Goal: Information Seeking & Learning: Learn about a topic

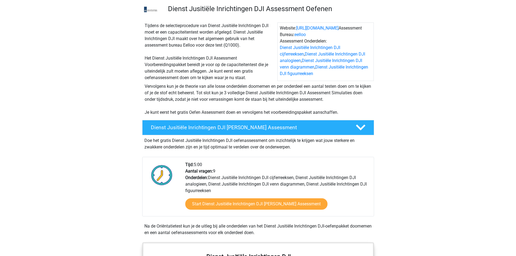
scroll to position [27, 0]
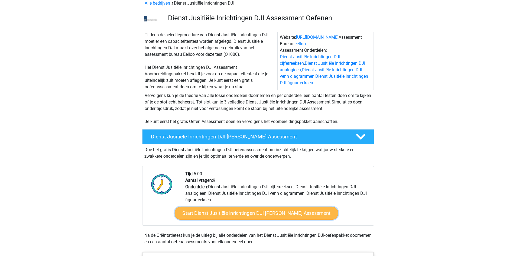
click at [249, 213] on link "Start Dienst Jusitiële Inrichtingen DJI Gratis Oefen Assessment" at bounding box center [256, 213] width 164 height 13
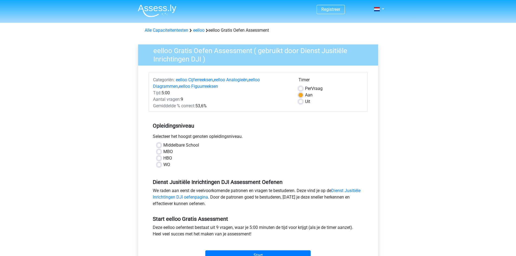
click at [163, 151] on label "MBO" at bounding box center [167, 151] width 9 height 7
click at [161, 151] on input "MBO" at bounding box center [159, 150] width 4 height 5
radio input "true"
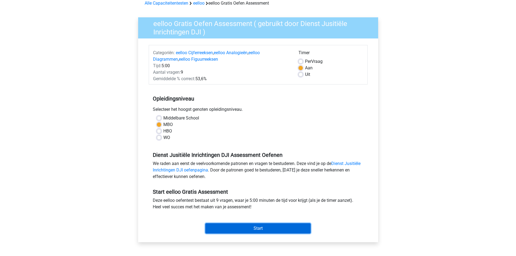
click at [268, 228] on input "Start" at bounding box center [257, 228] width 105 height 10
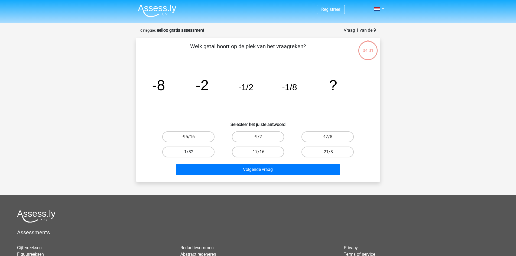
click at [200, 150] on label "-1/32" at bounding box center [188, 152] width 52 height 11
click at [192, 152] on input "-1/32" at bounding box center [190, 154] width 4 height 4
radio input "true"
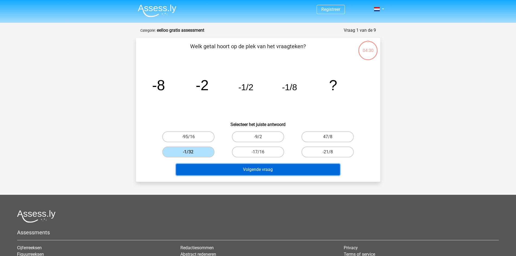
click at [214, 165] on button "Volgende vraag" at bounding box center [258, 169] width 164 height 11
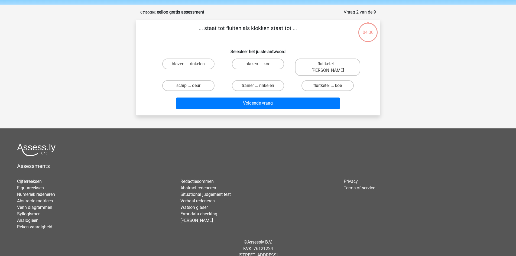
scroll to position [27, 0]
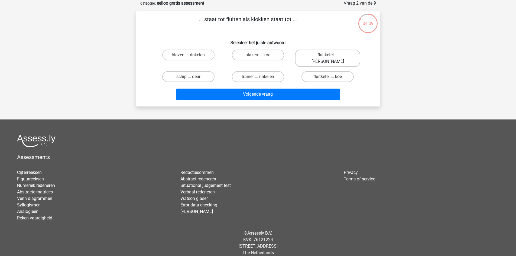
click at [334, 55] on label "fluitketel ... luiden" at bounding box center [327, 58] width 65 height 17
click at [331, 55] on input "fluitketel ... luiden" at bounding box center [330, 57] width 4 height 4
radio input "true"
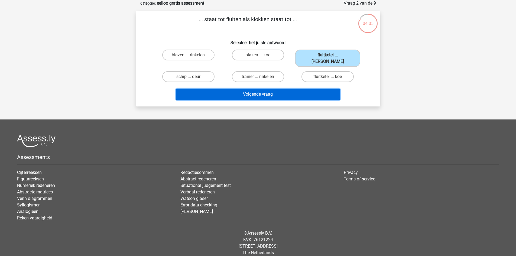
click at [304, 89] on button "Volgende vraag" at bounding box center [258, 94] width 164 height 11
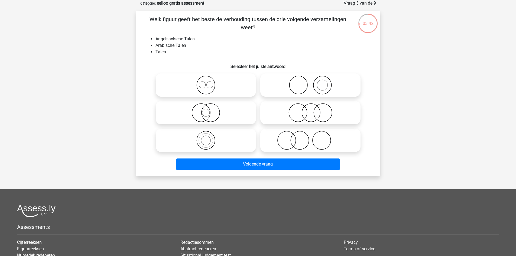
click at [297, 111] on icon at bounding box center [311, 112] width 96 height 19
click at [310, 110] on input "radio" at bounding box center [312, 108] width 4 height 4
radio input "true"
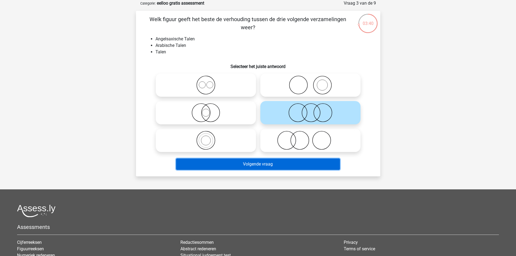
click at [270, 167] on button "Volgende vraag" at bounding box center [258, 163] width 164 height 11
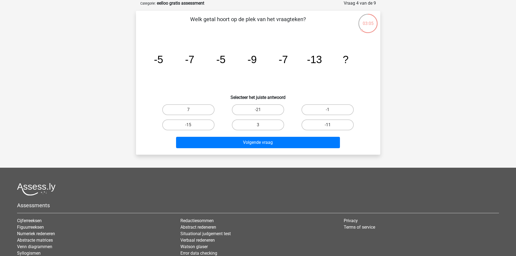
click at [318, 124] on label "-11" at bounding box center [328, 124] width 52 height 11
click at [328, 125] on input "-11" at bounding box center [330, 127] width 4 height 4
radio input "true"
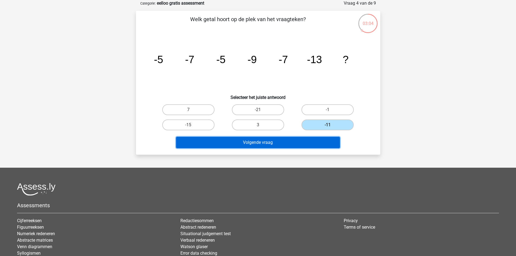
click at [312, 144] on button "Volgende vraag" at bounding box center [258, 142] width 164 height 11
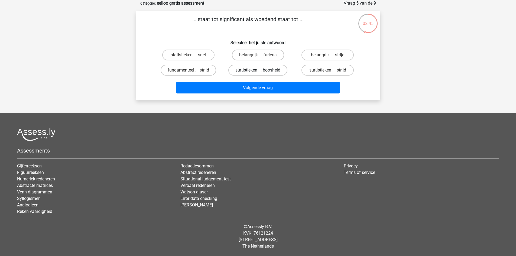
click at [255, 71] on label "statistieken ... boosheid" at bounding box center [257, 70] width 59 height 11
click at [258, 71] on input "statistieken ... boosheid" at bounding box center [260, 72] width 4 height 4
radio input "true"
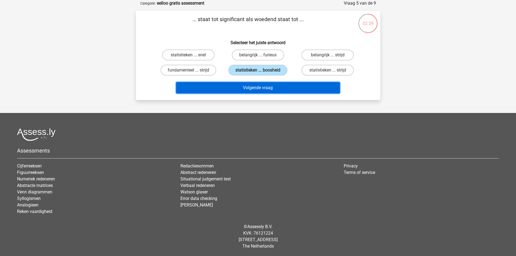
click at [281, 86] on button "Volgende vraag" at bounding box center [258, 87] width 164 height 11
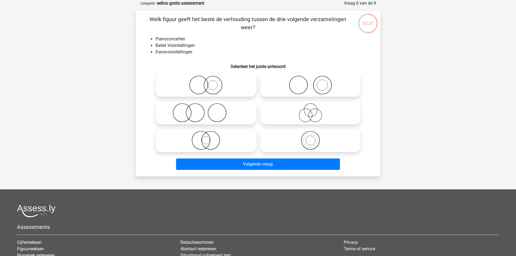
click at [203, 108] on circle at bounding box center [195, 113] width 18 height 18
click at [206, 108] on input "radio" at bounding box center [208, 108] width 4 height 4
radio input "true"
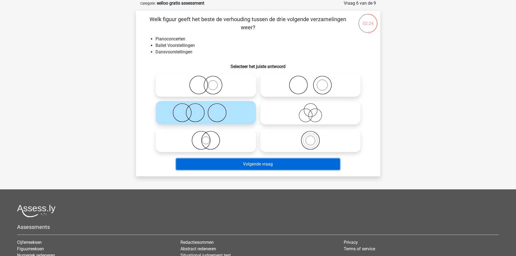
click at [237, 166] on button "Volgende vraag" at bounding box center [258, 163] width 164 height 11
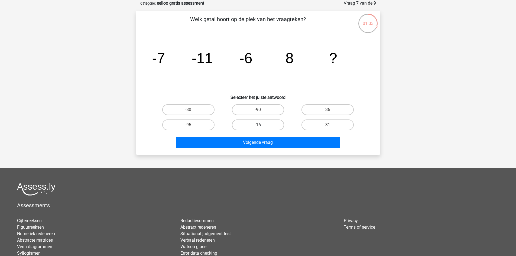
click at [271, 126] on label "-16" at bounding box center [258, 124] width 52 height 11
click at [261, 126] on input "-16" at bounding box center [260, 127] width 4 height 4
radio input "true"
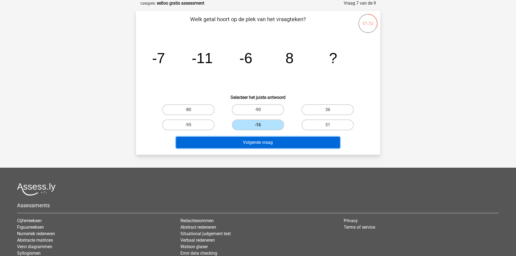
click at [276, 143] on button "Volgende vraag" at bounding box center [258, 142] width 164 height 11
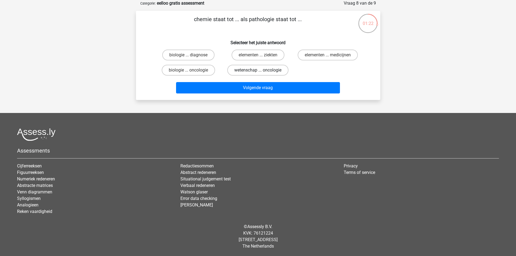
click at [251, 71] on label "wetenschap ... oncologie" at bounding box center [257, 70] width 61 height 11
click at [258, 71] on input "wetenschap ... oncologie" at bounding box center [260, 72] width 4 height 4
radio input "true"
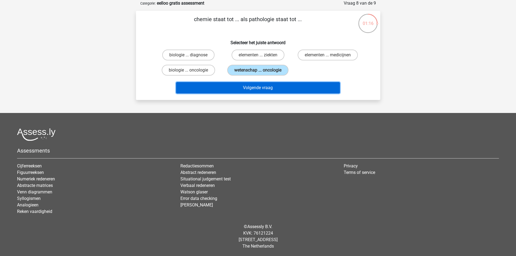
click at [258, 88] on button "Volgende vraag" at bounding box center [258, 87] width 164 height 11
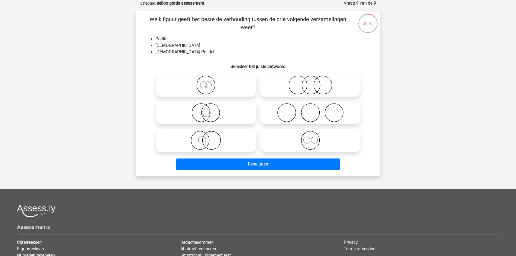
click at [204, 114] on icon at bounding box center [206, 112] width 96 height 19
click at [206, 110] on input "radio" at bounding box center [208, 108] width 4 height 4
radio input "true"
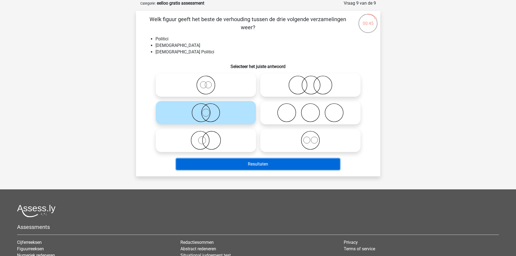
click at [252, 168] on button "Resultaten" at bounding box center [258, 163] width 164 height 11
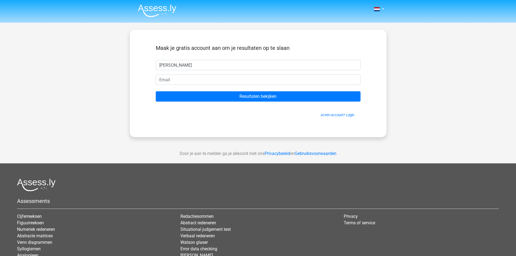
type input "lois"
type input "lmx@live.nl"
click at [156, 91] on input "Resultaten bekijken" at bounding box center [258, 96] width 205 height 10
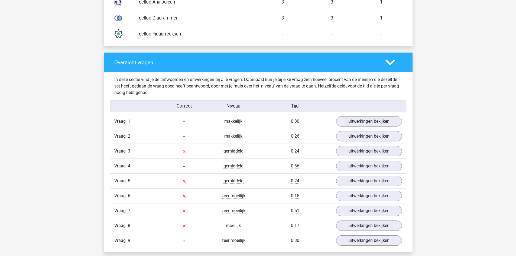
scroll to position [515, 0]
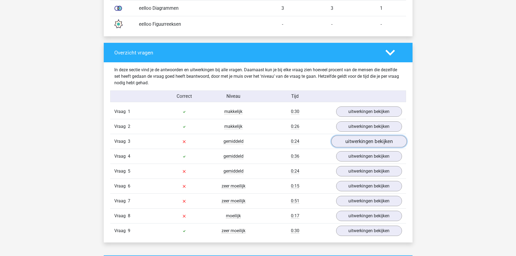
click at [372, 144] on link "uitwerkingen bekijken" at bounding box center [369, 142] width 76 height 12
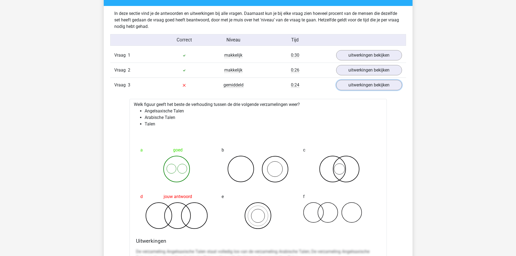
scroll to position [569, 0]
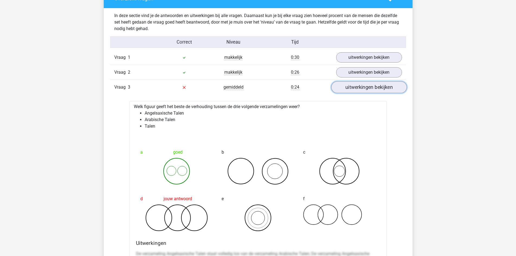
click at [384, 88] on link "uitwerkingen bekijken" at bounding box center [369, 88] width 76 height 12
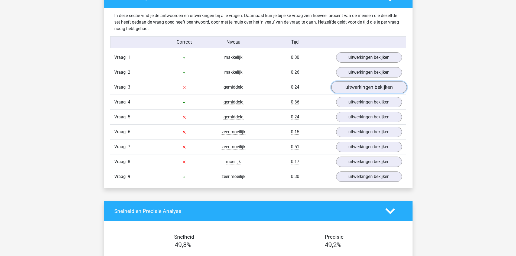
click at [384, 88] on link "uitwerkingen bekijken" at bounding box center [369, 88] width 76 height 12
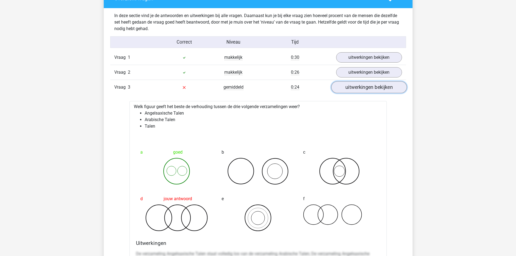
click at [384, 88] on link "uitwerkingen bekijken" at bounding box center [369, 88] width 76 height 12
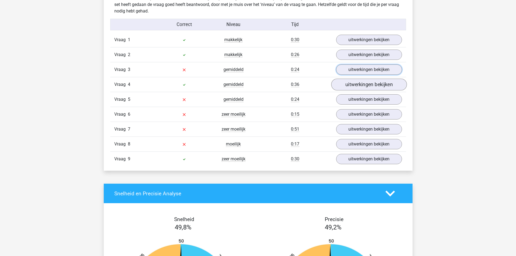
scroll to position [596, 0]
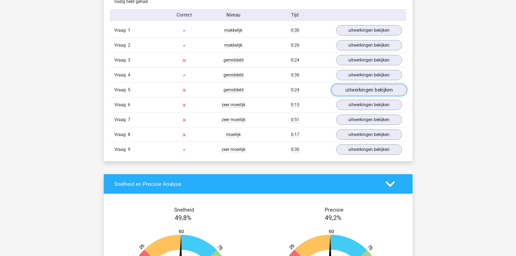
click at [359, 92] on link "uitwerkingen bekijken" at bounding box center [369, 90] width 76 height 12
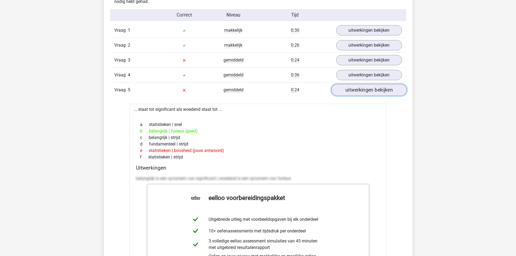
click at [359, 92] on link "uitwerkingen bekijken" at bounding box center [369, 90] width 76 height 12
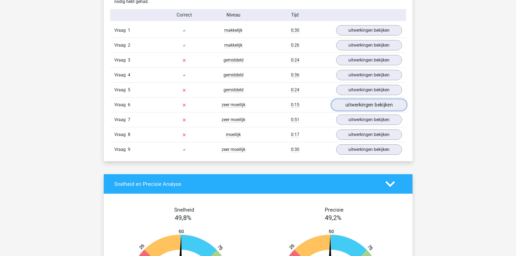
click at [358, 103] on link "uitwerkingen bekijken" at bounding box center [369, 105] width 76 height 12
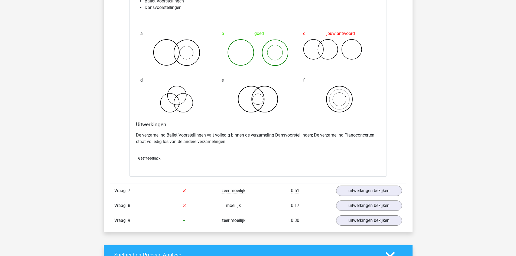
scroll to position [759, 0]
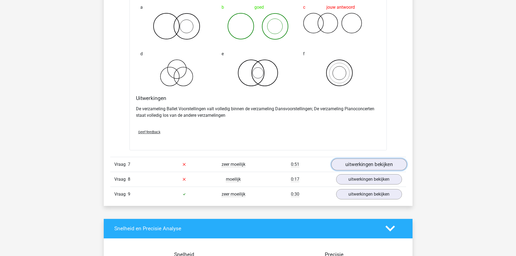
click at [369, 165] on link "uitwerkingen bekijken" at bounding box center [369, 164] width 76 height 12
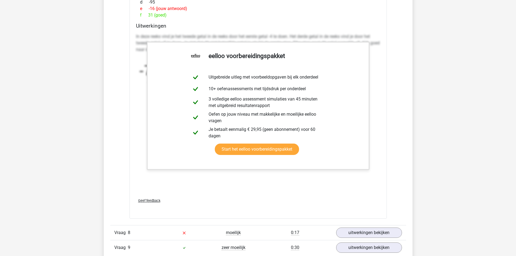
scroll to position [1057, 0]
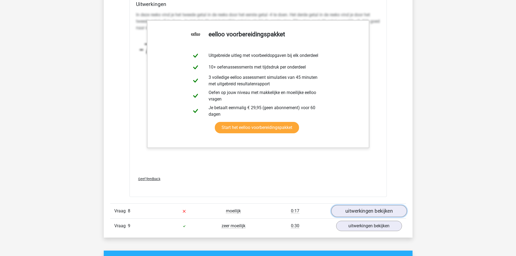
click at [380, 214] on link "uitwerkingen bekijken" at bounding box center [369, 211] width 76 height 12
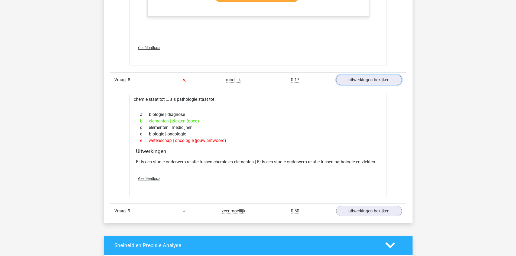
scroll to position [1192, 0]
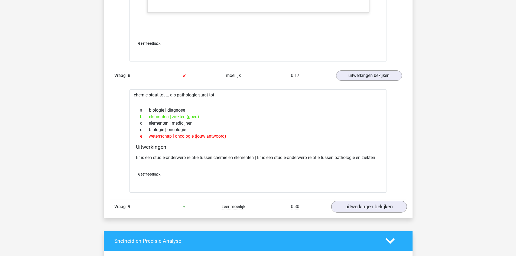
drag, startPoint x: 367, startPoint y: 199, endPoint x: 365, endPoint y: 205, distance: 5.7
click at [367, 200] on div "Vraag 9 zeer moeilijk 0:30 uitwerkingen bekijken" at bounding box center [258, 206] width 296 height 15
click at [365, 205] on link "uitwerkingen bekijken" at bounding box center [369, 207] width 76 height 12
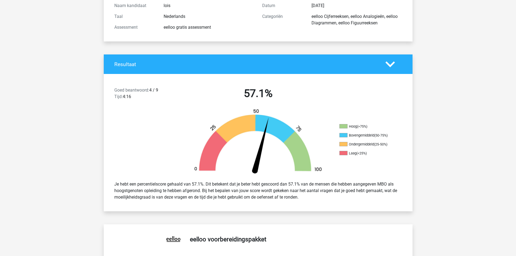
scroll to position [0, 0]
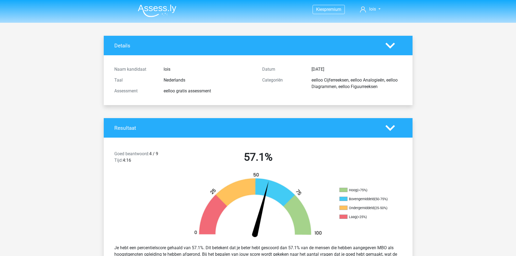
click at [157, 11] on img at bounding box center [157, 10] width 38 height 13
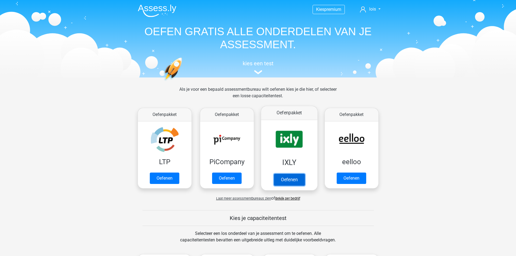
click at [284, 180] on link "Oefenen" at bounding box center [289, 180] width 31 height 12
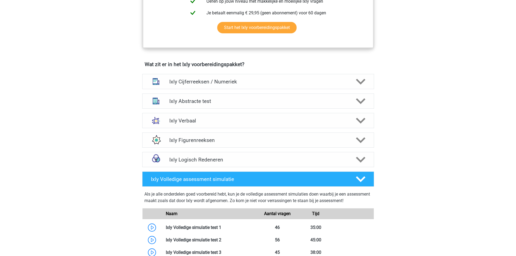
scroll to position [352, 0]
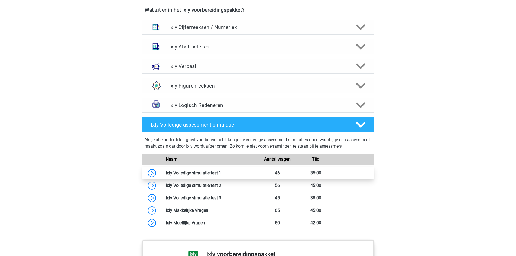
click at [221, 175] on link at bounding box center [221, 172] width 0 height 5
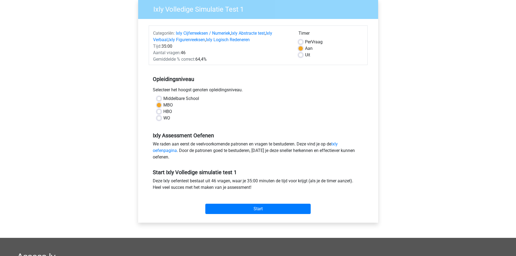
scroll to position [54, 0]
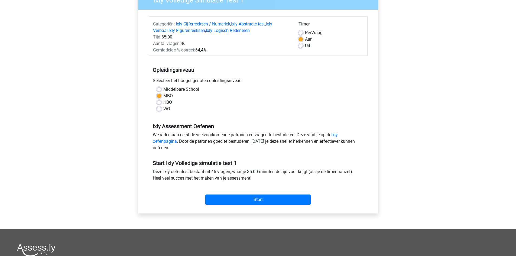
click at [169, 102] on label "HBO" at bounding box center [167, 102] width 9 height 7
click at [161, 102] on input "HBO" at bounding box center [159, 101] width 4 height 5
radio input "true"
click at [281, 198] on input "Start" at bounding box center [257, 200] width 105 height 10
